Goal: Navigation & Orientation: Go to known website

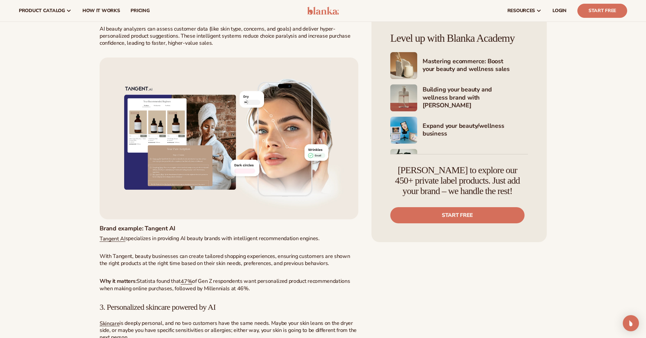
scroll to position [1151, 0]
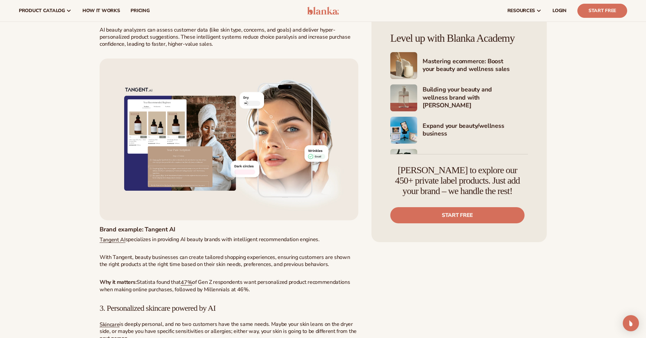
click at [323, 11] on img at bounding box center [323, 11] width 32 height 8
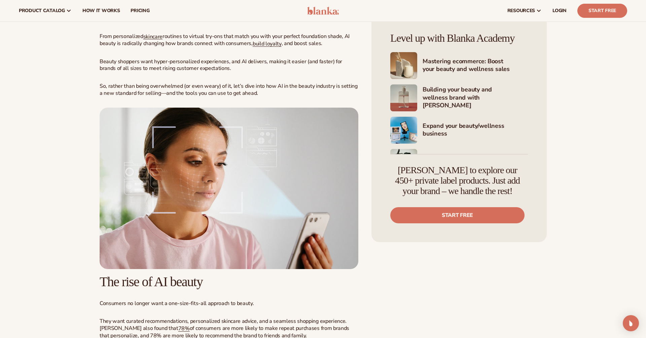
scroll to position [0, 0]
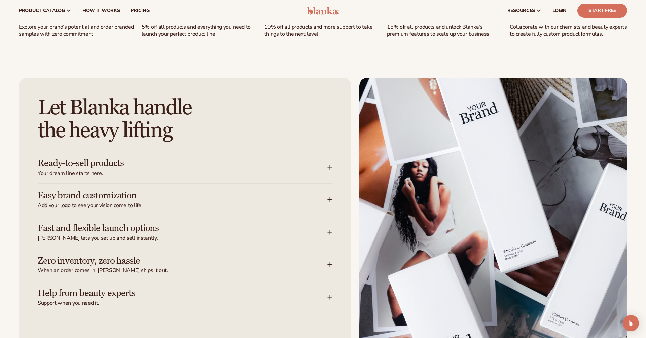
scroll to position [773, 0]
